Goal: Transaction & Acquisition: Subscribe to service/newsletter

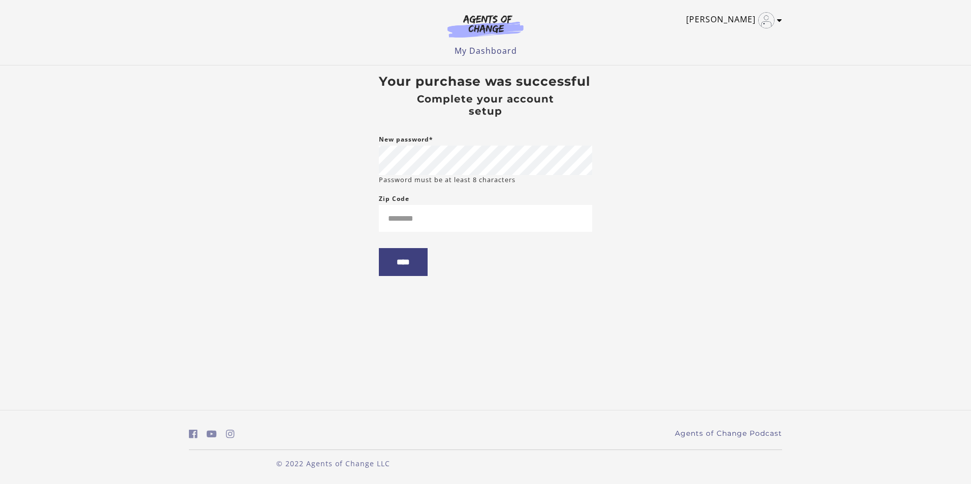
click at [779, 20] on icon "Toggle menu" at bounding box center [779, 20] width 5 height 8
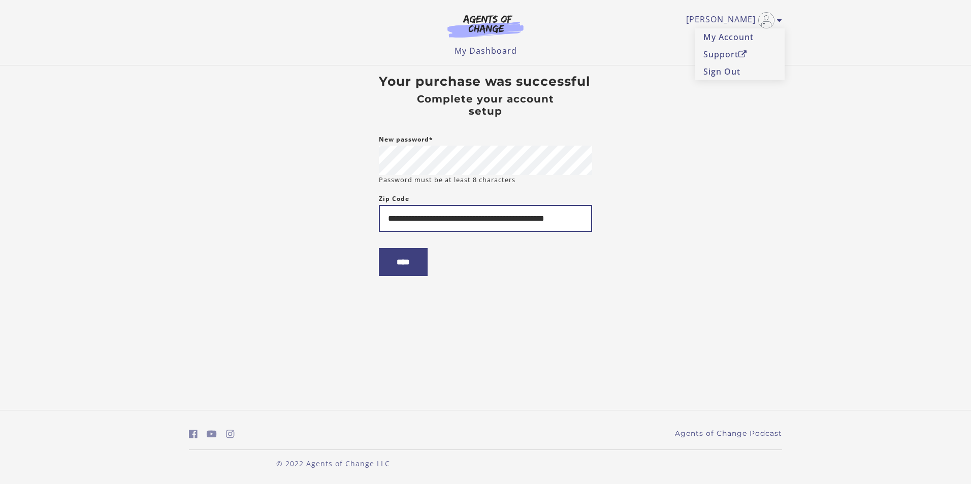
type input "**********"
click at [724, 71] on link "Sign Out" at bounding box center [739, 71] width 89 height 17
